Goal: Find specific page/section: Find specific page/section

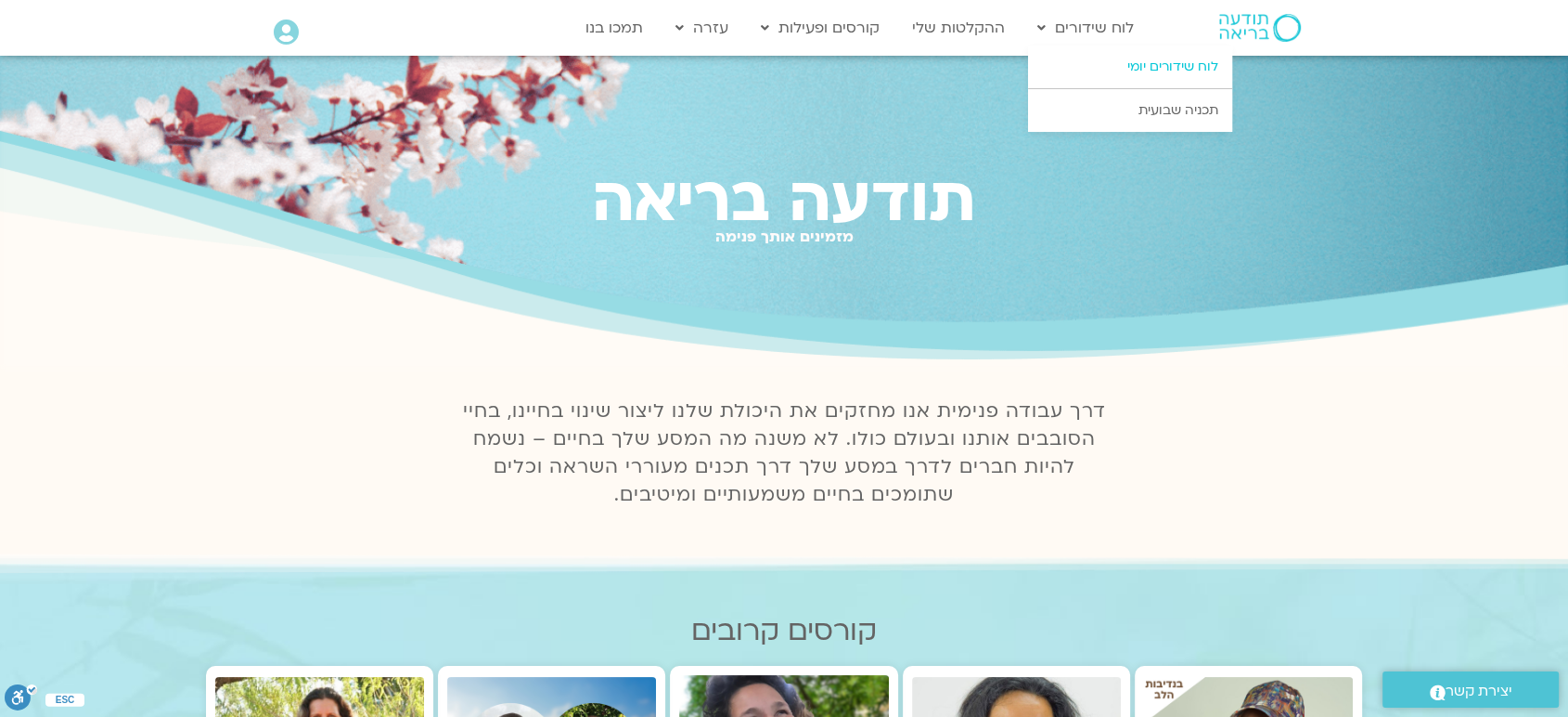
click at [1126, 58] on link "לוח שידורים יומי" at bounding box center [1129, 66] width 204 height 42
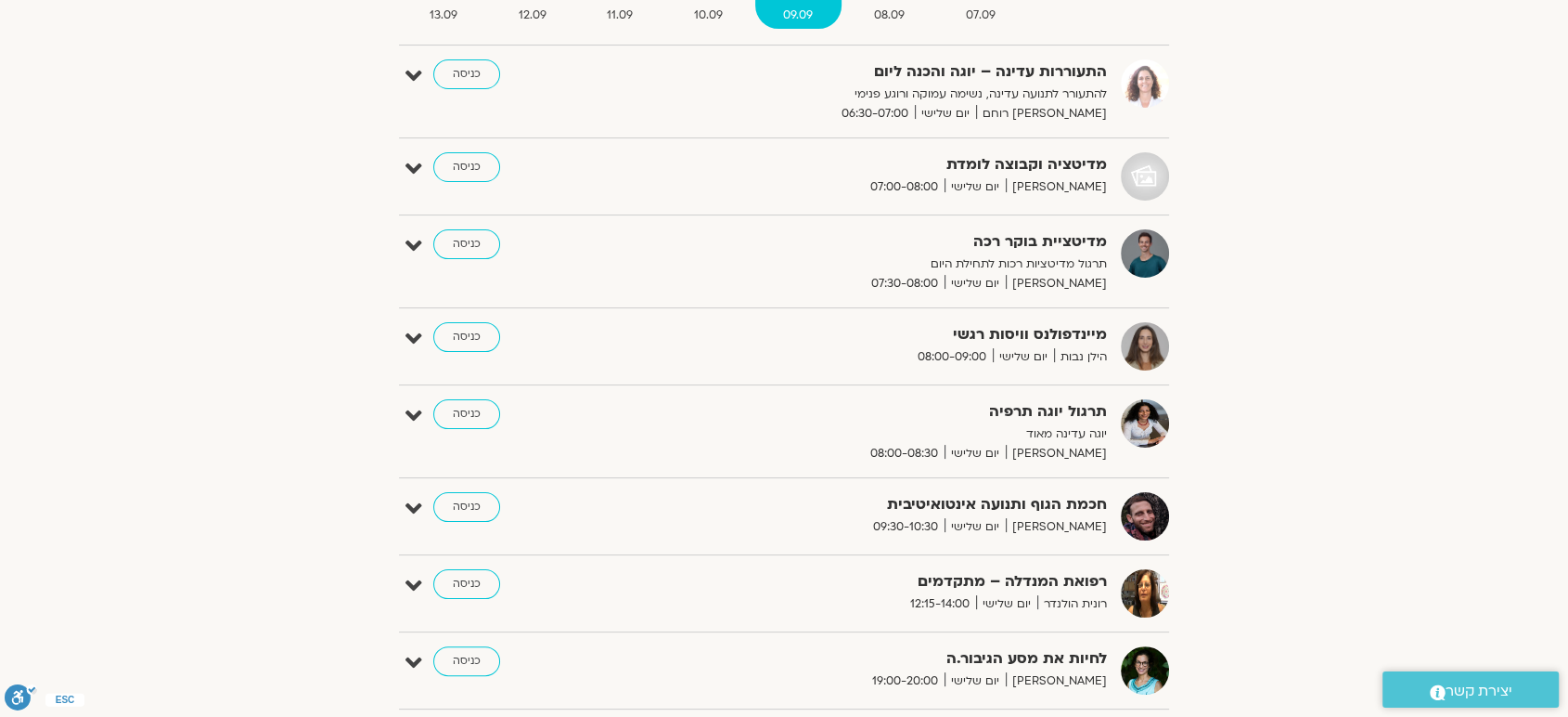
scroll to position [288, 0]
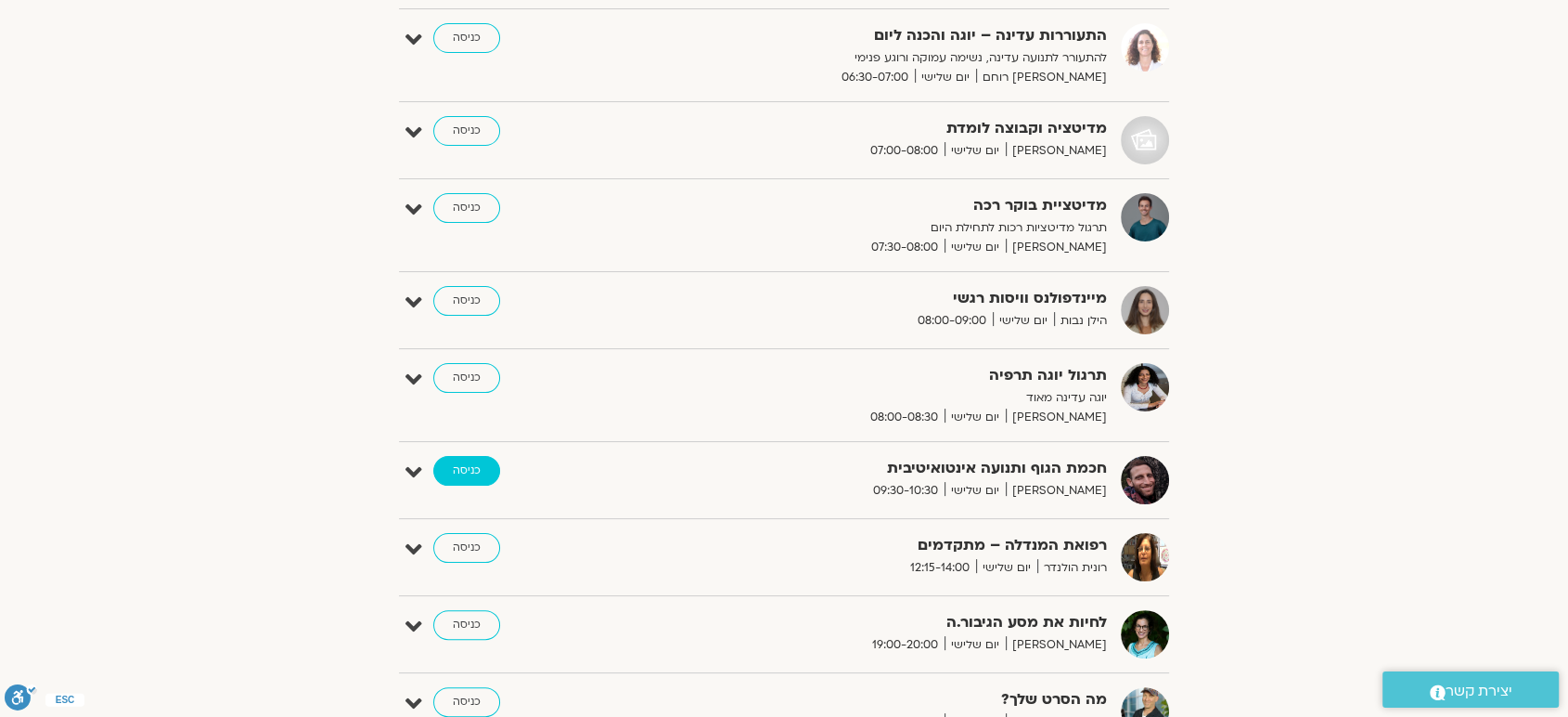
click at [470, 468] on link "כניסה" at bounding box center [466, 471] width 67 height 30
